Goal: Navigation & Orientation: Find specific page/section

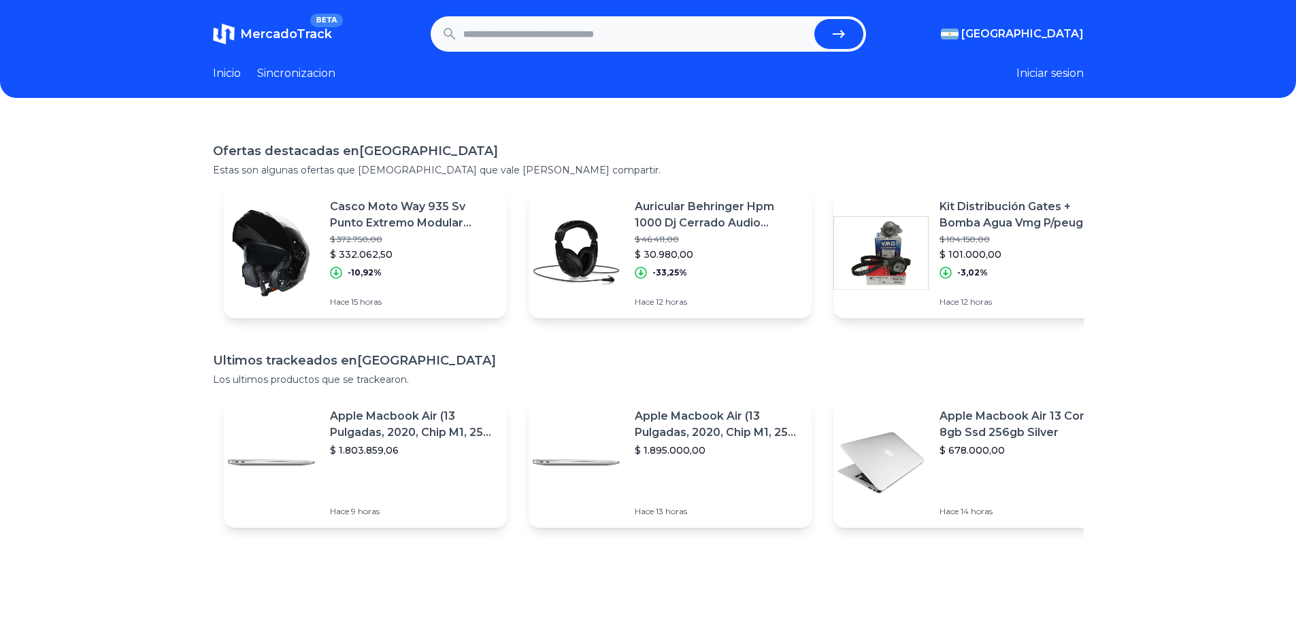
click at [233, 71] on link "Inicio" at bounding box center [227, 73] width 28 height 16
click at [289, 71] on link "Sincronizacion" at bounding box center [296, 73] width 78 height 16
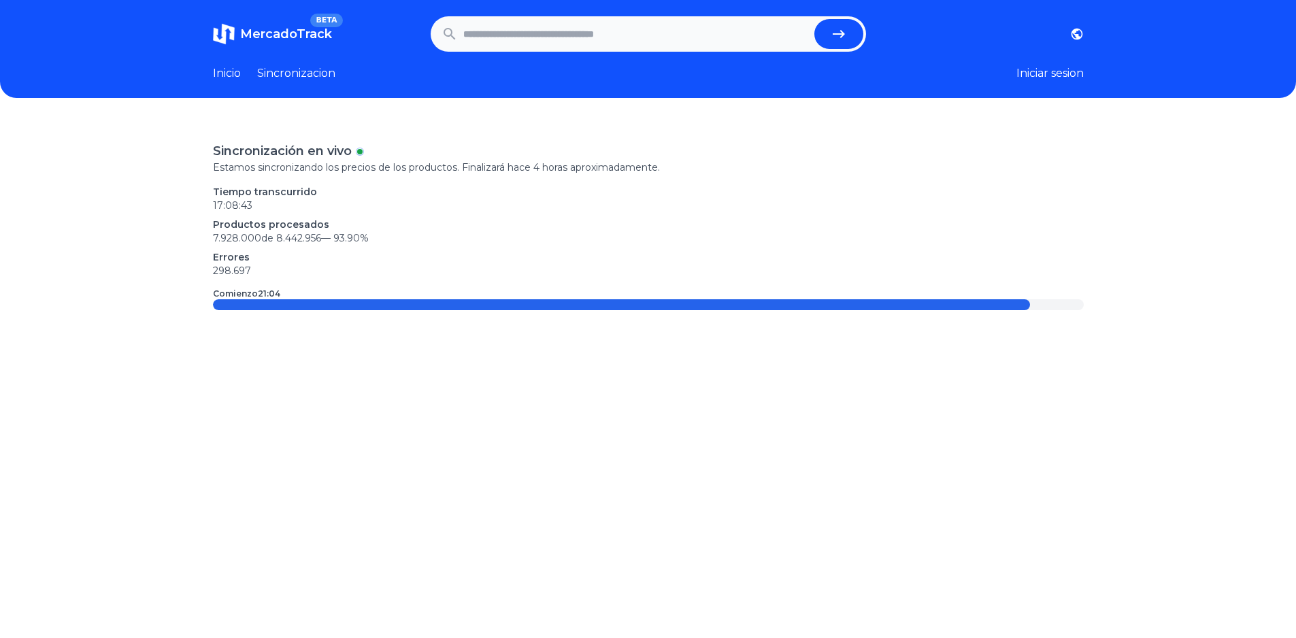
drag, startPoint x: 291, startPoint y: 73, endPoint x: 220, endPoint y: 84, distance: 70.9
click at [220, 84] on header "MercadoTrack BETA [GEOGRAPHIC_DATA] [GEOGRAPHIC_DATA] [GEOGRAPHIC_DATA] [GEOGRA…" at bounding box center [648, 49] width 1296 height 98
click at [238, 73] on link "Inicio" at bounding box center [227, 73] width 28 height 16
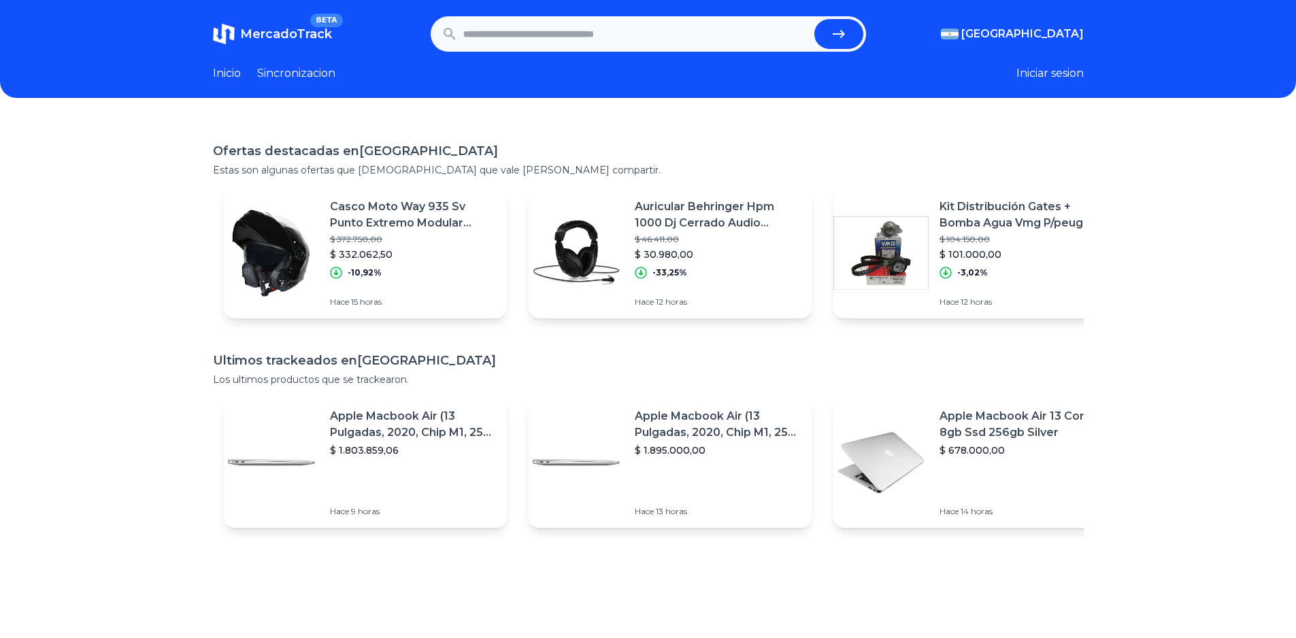
click at [671, 31] on input "text" at bounding box center [636, 34] width 346 height 30
